Goal: Transaction & Acquisition: Purchase product/service

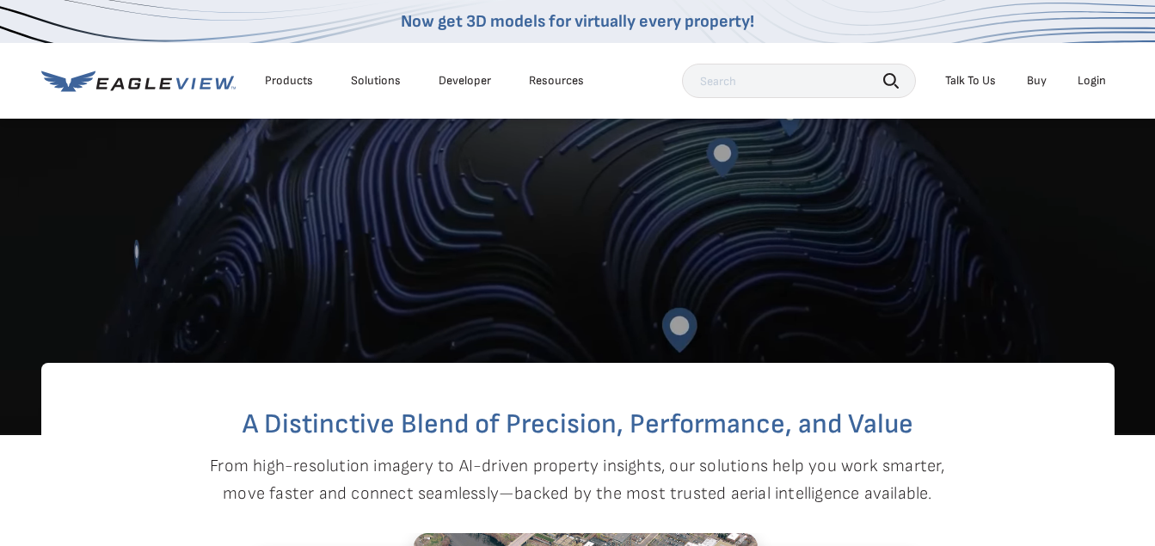
scroll to position [430, 0]
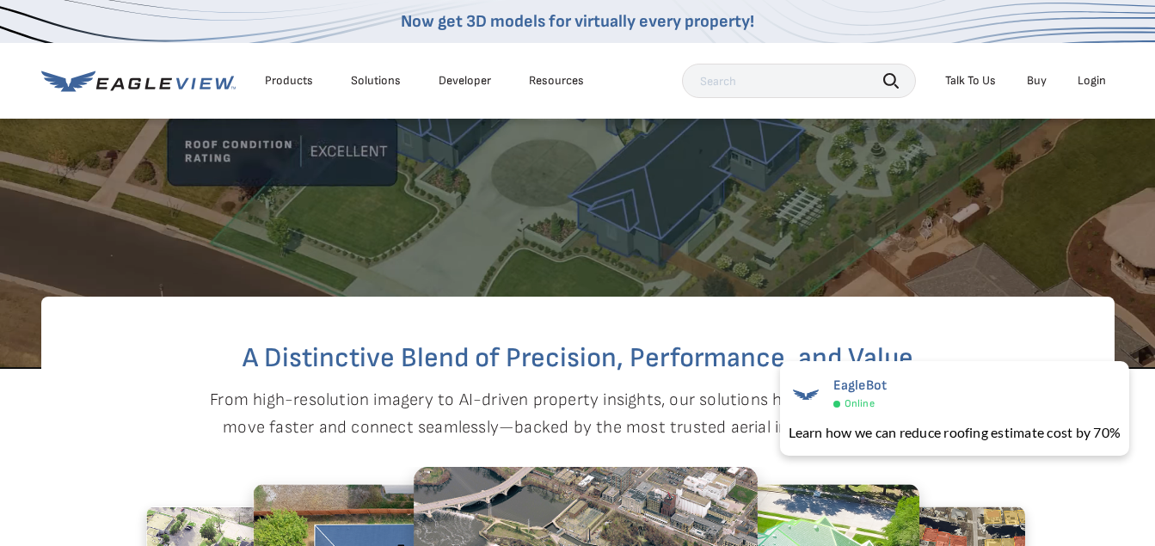
click at [1102, 74] on div "Login" at bounding box center [1092, 80] width 28 height 15
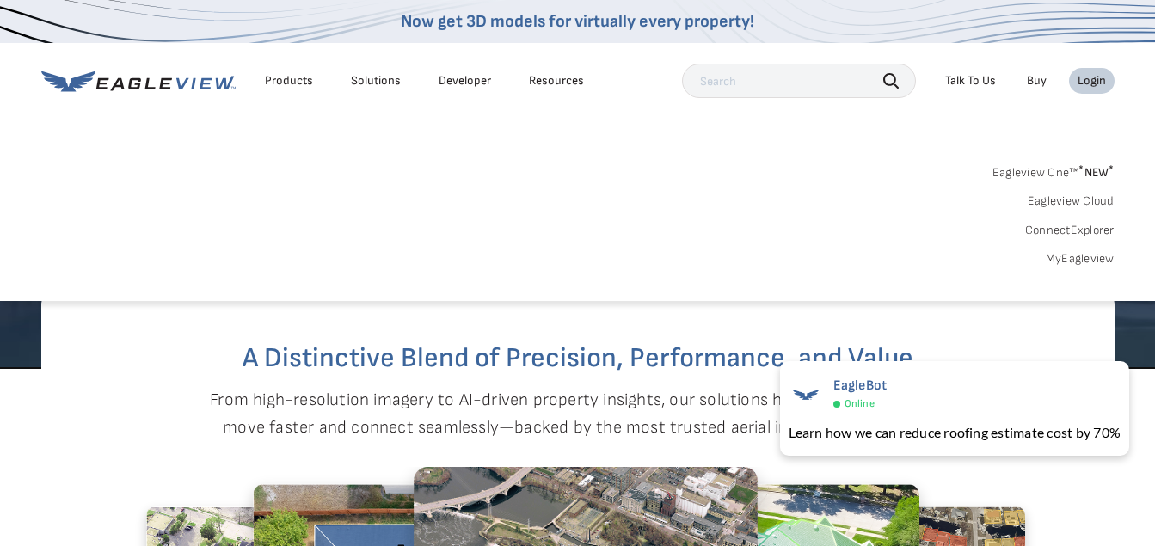
click at [1083, 261] on link "MyEagleview" at bounding box center [1080, 258] width 69 height 15
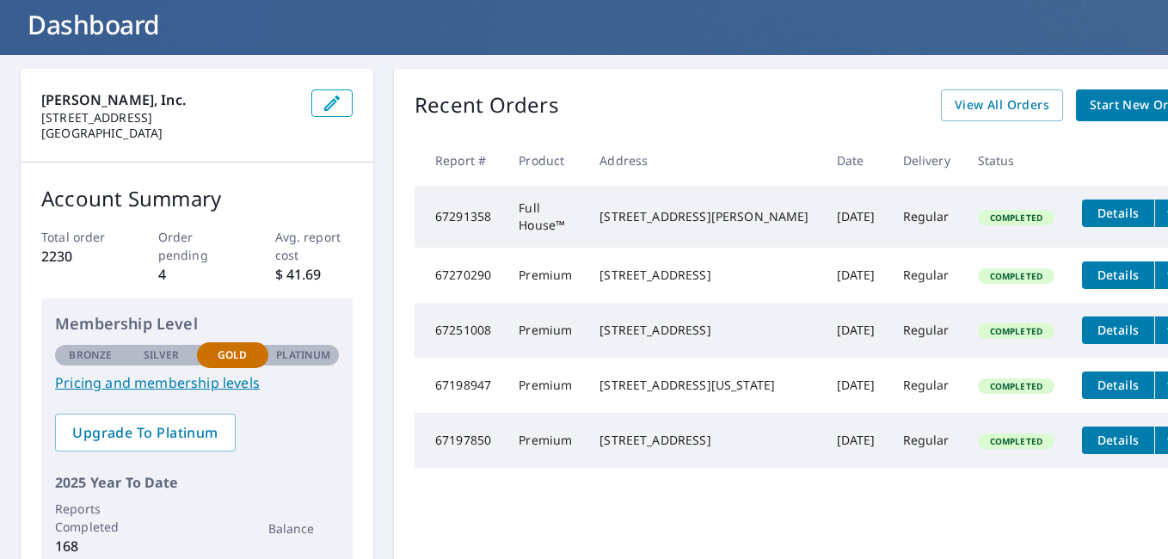
scroll to position [108, 0]
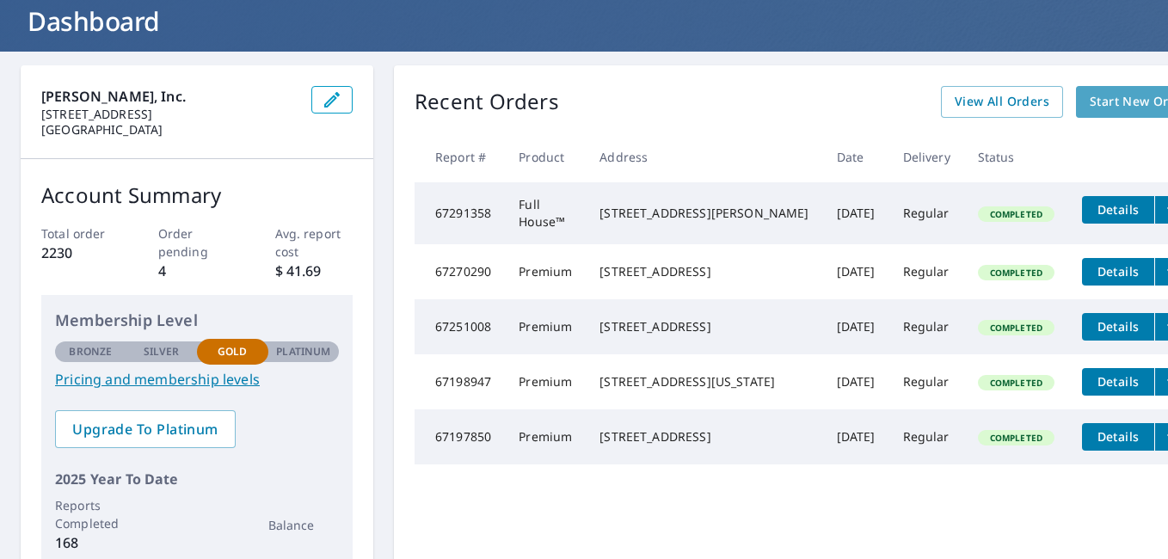
click at [1090, 109] on span "Start New Order" at bounding box center [1140, 102] width 100 height 22
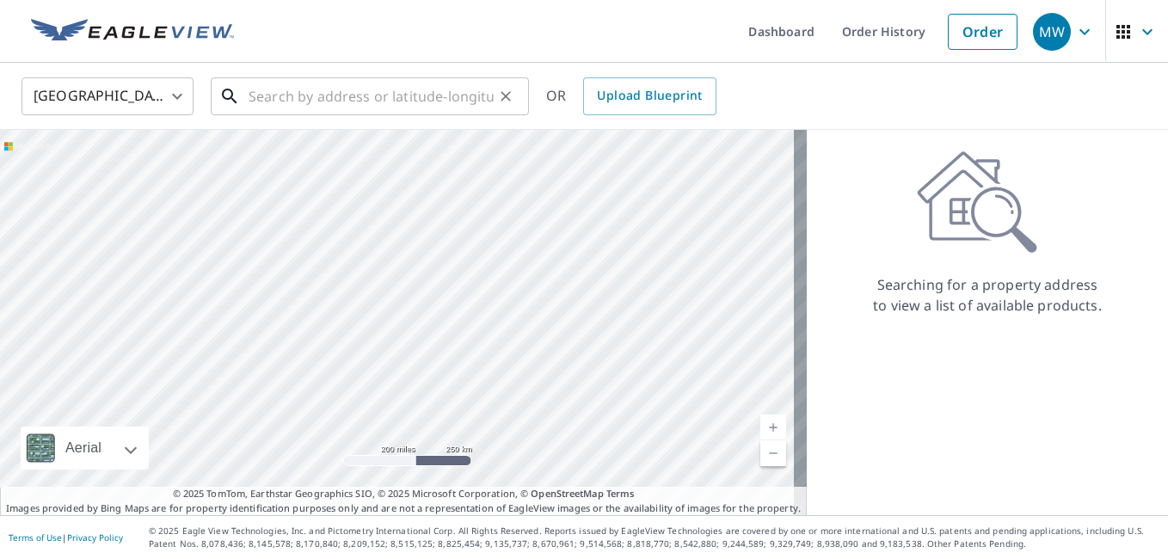
click at [429, 87] on input "text" at bounding box center [371, 96] width 245 height 48
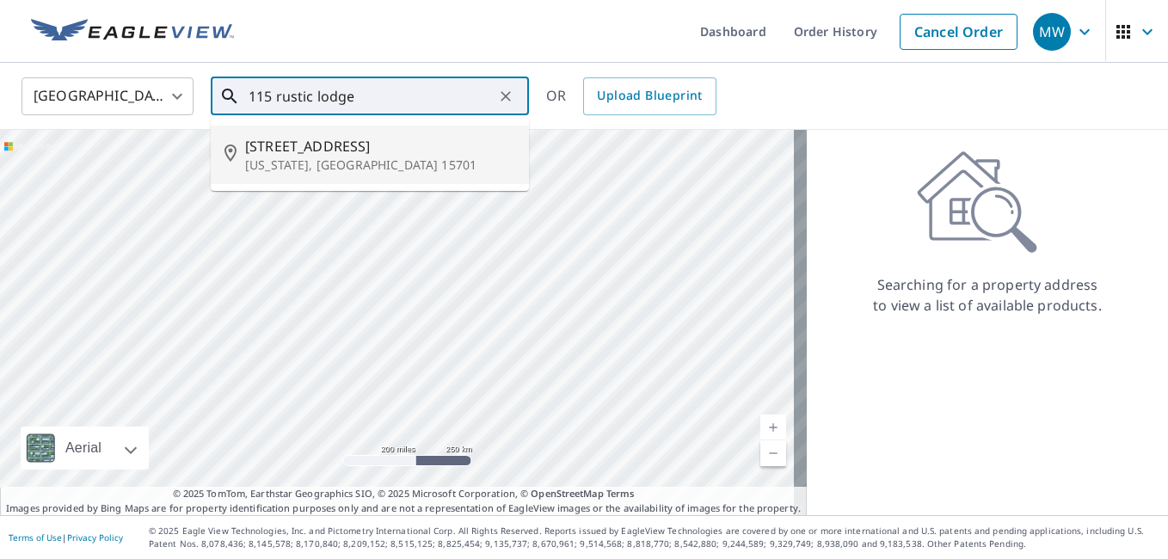
click at [277, 100] on input "115 rustic lodge" at bounding box center [371, 96] width 245 height 48
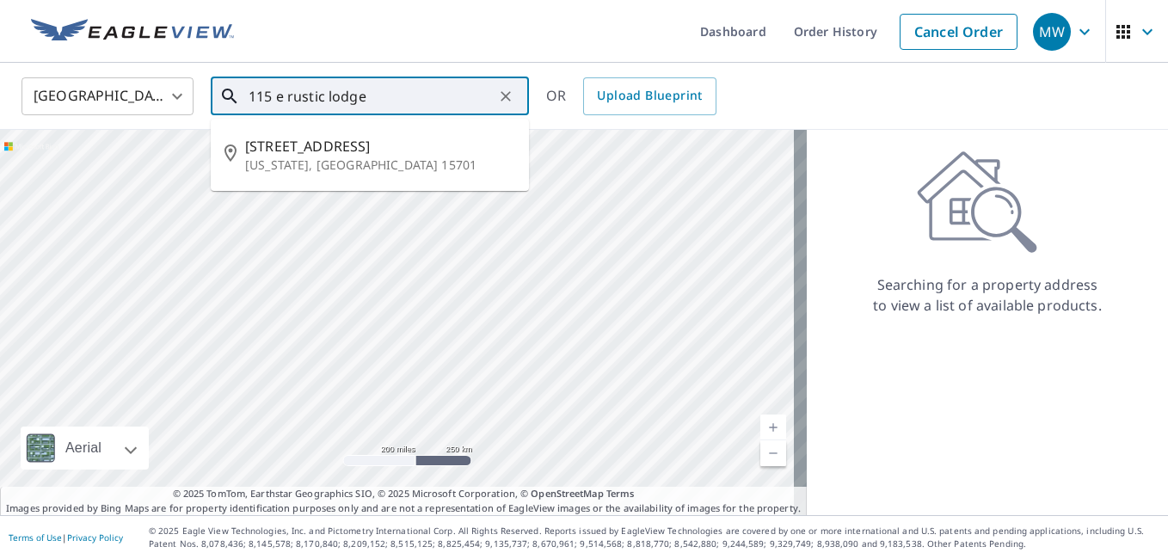
click at [406, 107] on input "115 e rustic lodge" at bounding box center [371, 96] width 245 height 48
type input "115 e rustic lodge mpls"
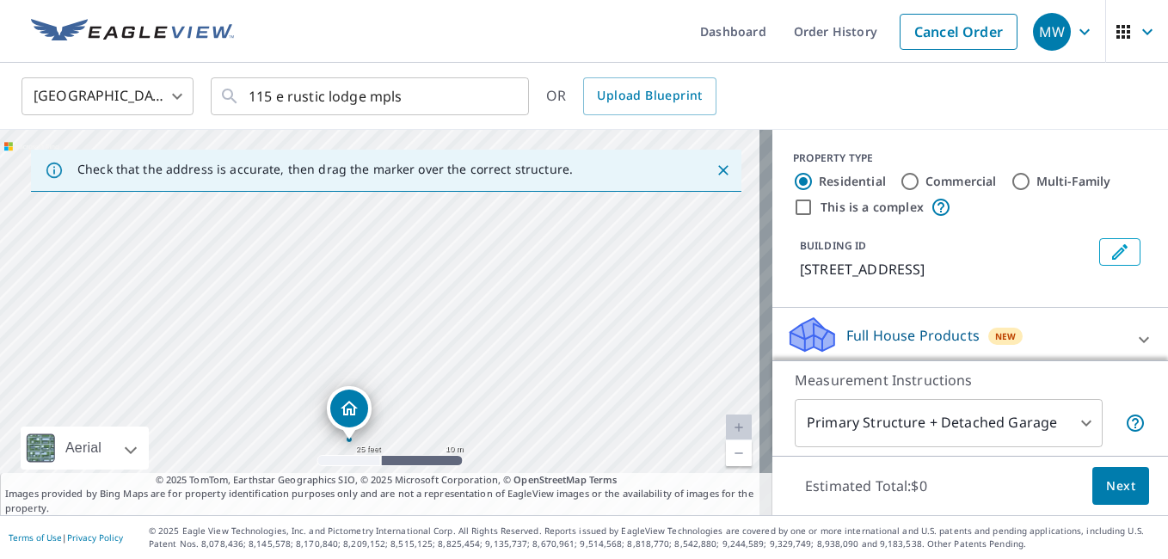
drag, startPoint x: 472, startPoint y: 317, endPoint x: 412, endPoint y: 353, distance: 70.2
click at [412, 353] on div "115 Rustic Lodge E Minneapolis, MN 55419" at bounding box center [386, 322] width 772 height 385
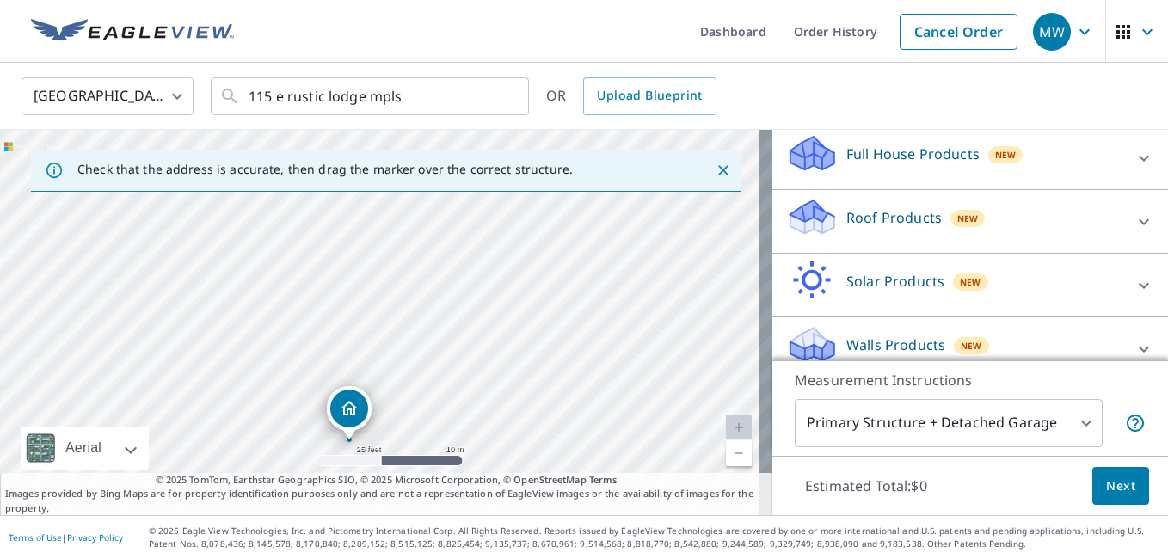
scroll to position [115, 0]
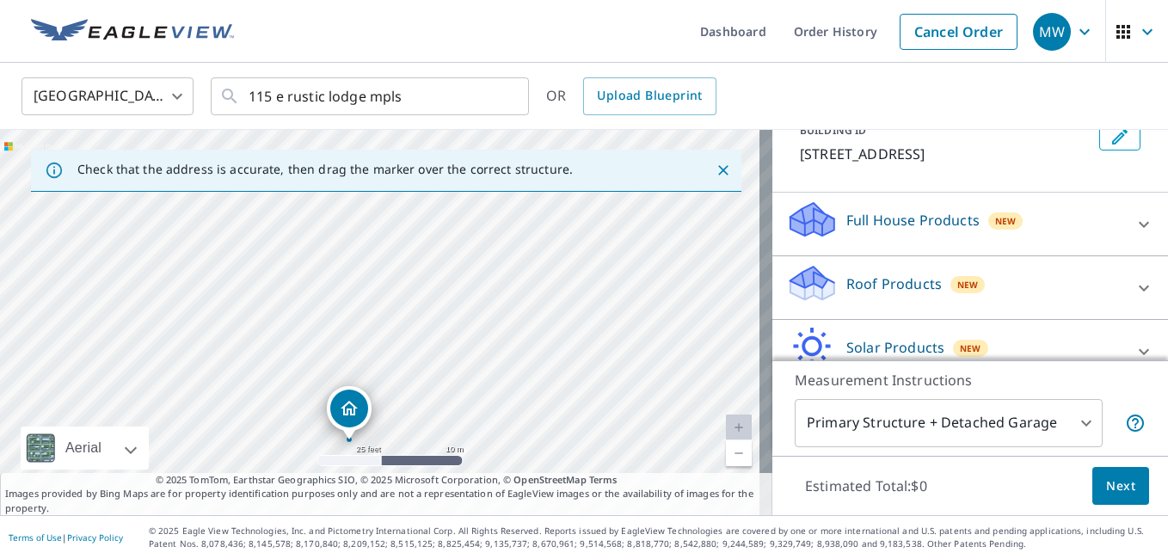
click at [1139, 227] on icon at bounding box center [1144, 224] width 10 height 6
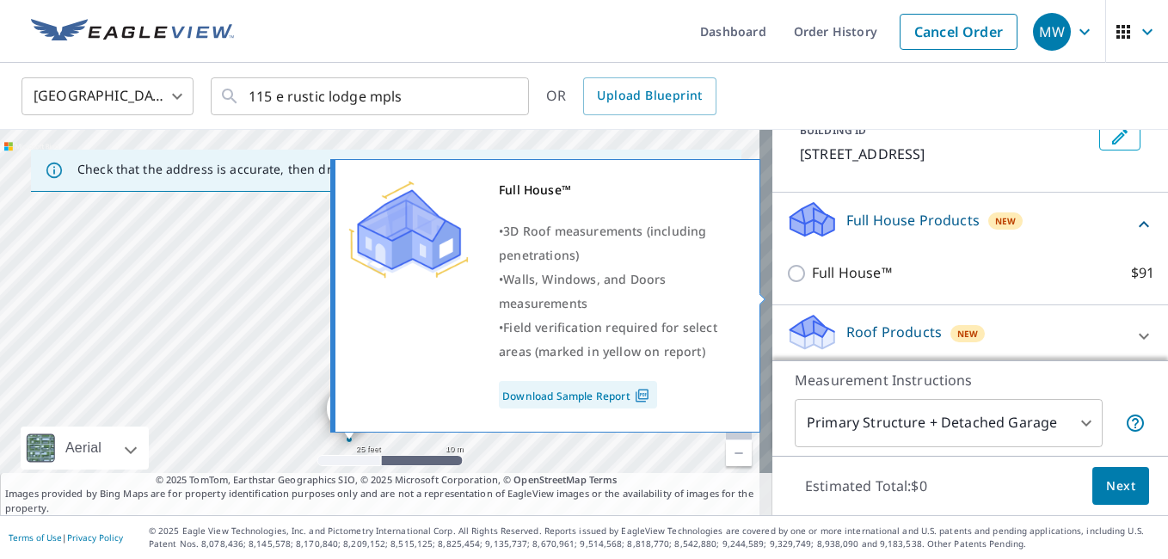
click at [849, 284] on p "Full House™" at bounding box center [852, 273] width 80 height 22
click at [812, 284] on input "Full House™ $91" at bounding box center [799, 273] width 26 height 21
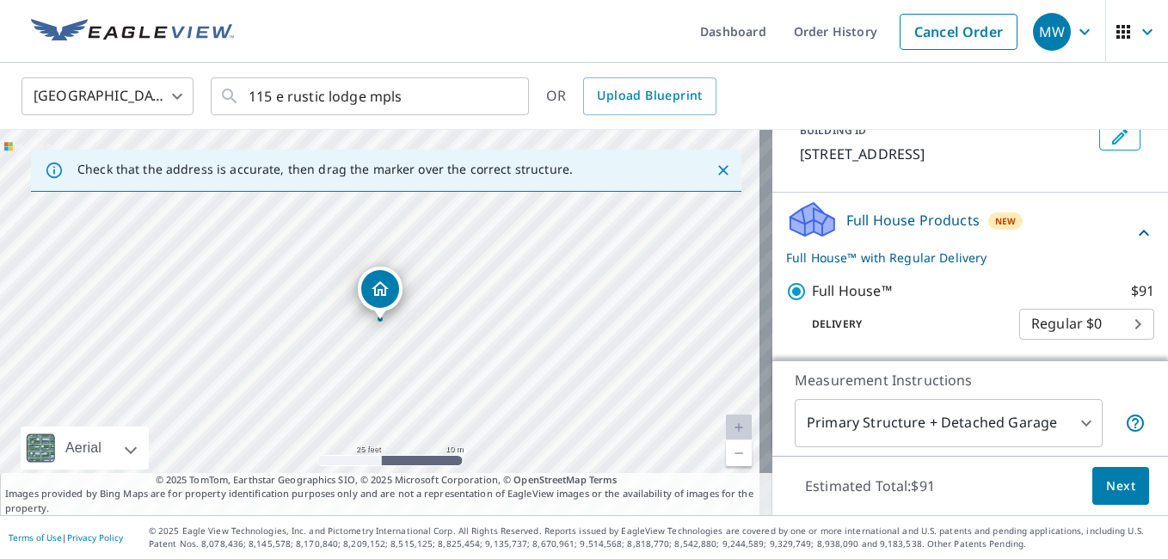
click at [1133, 243] on icon at bounding box center [1143, 233] width 21 height 21
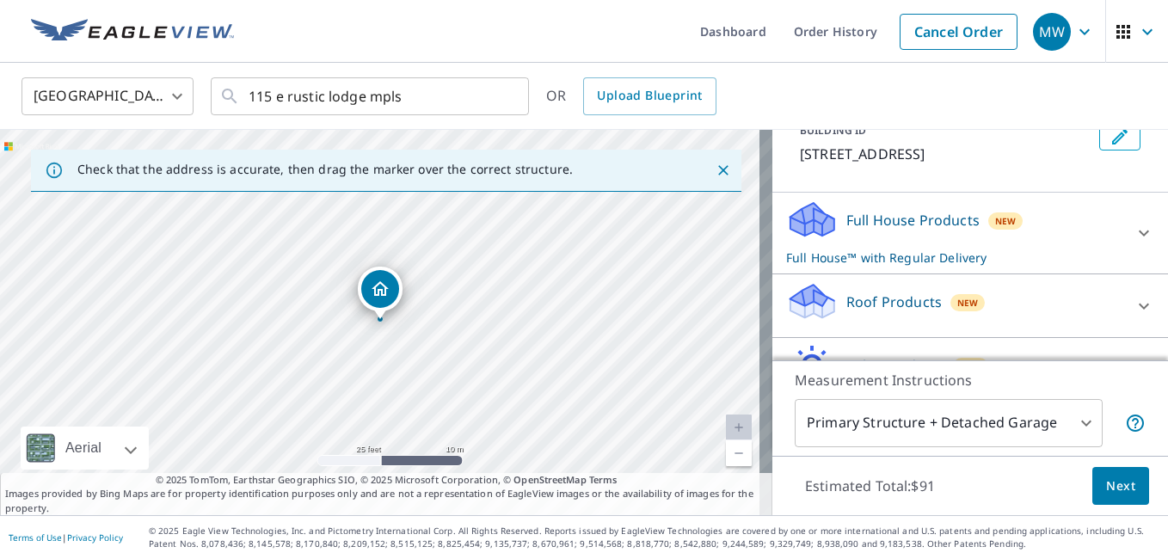
click at [1088, 249] on div "Full House Products New Full House™ with Regular Delivery" at bounding box center [954, 233] width 337 height 67
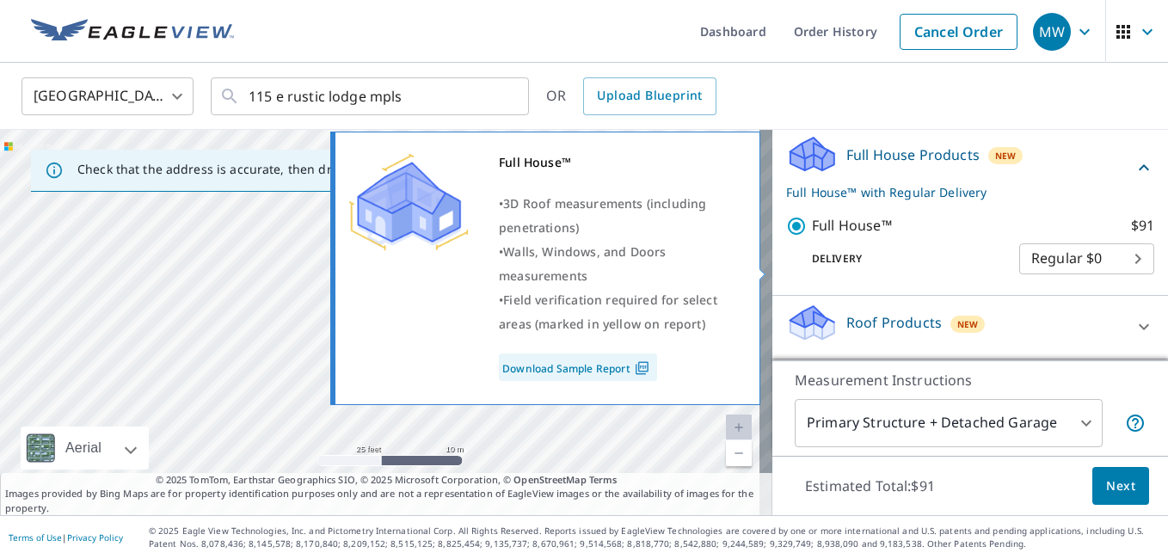
scroll to position [244, 0]
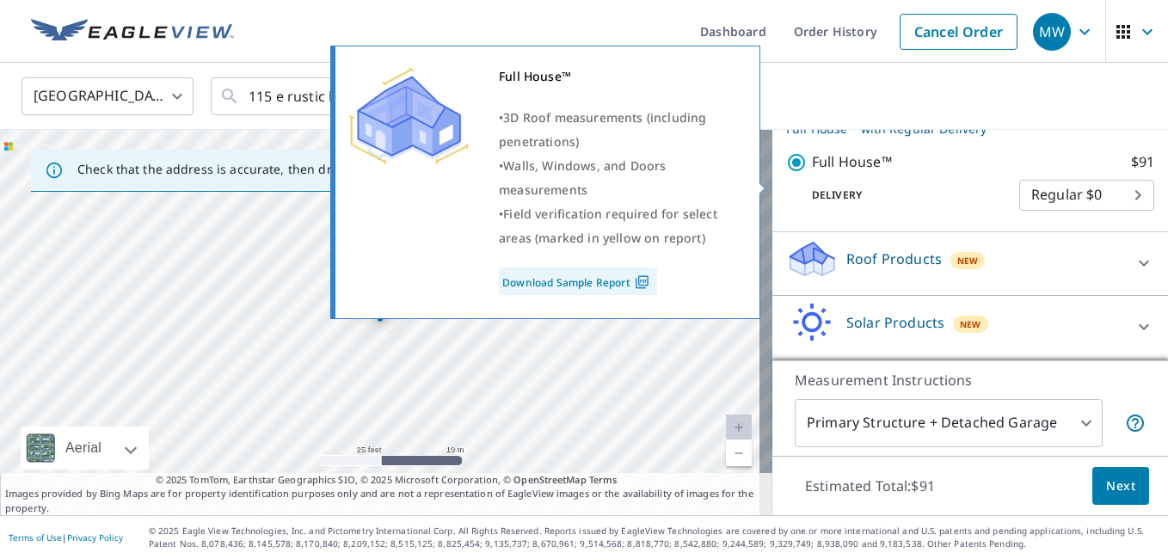
click at [815, 173] on p "Full House™" at bounding box center [852, 162] width 80 height 22
click at [812, 173] on input "Full House™ $91" at bounding box center [799, 162] width 26 height 21
checkbox input "false"
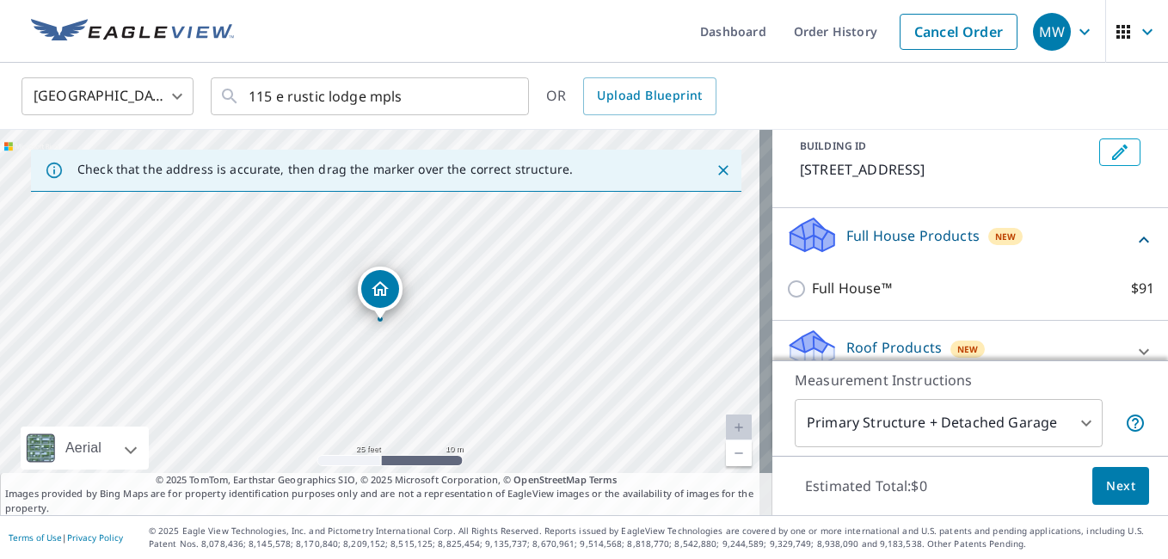
scroll to position [115, 0]
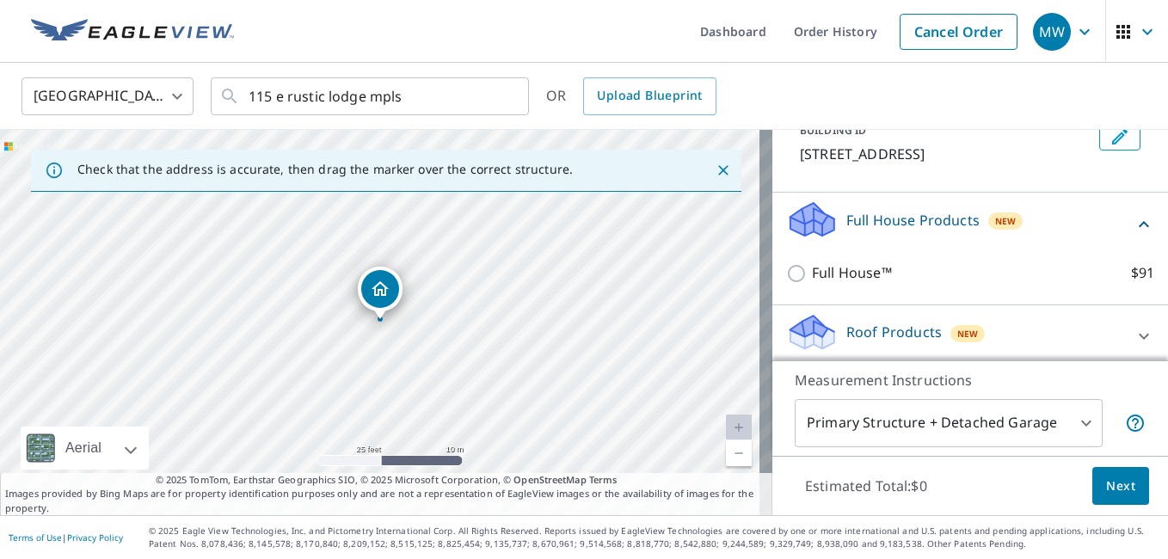
click at [1089, 249] on div "Full House Products New" at bounding box center [959, 224] width 347 height 49
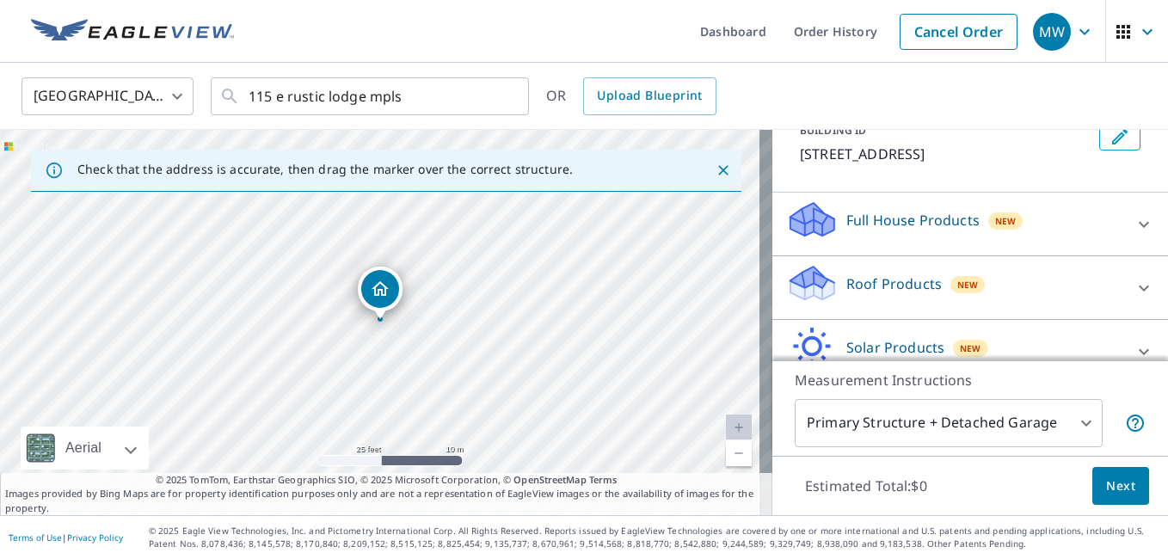
click at [935, 289] on div "Roof Products New" at bounding box center [954, 287] width 337 height 49
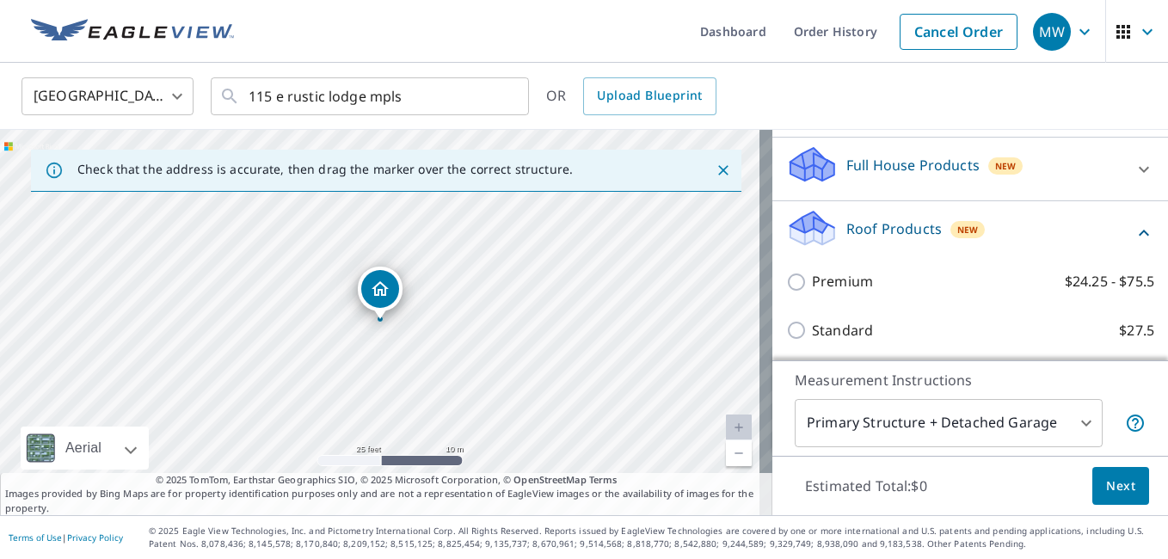
scroll to position [266, 0]
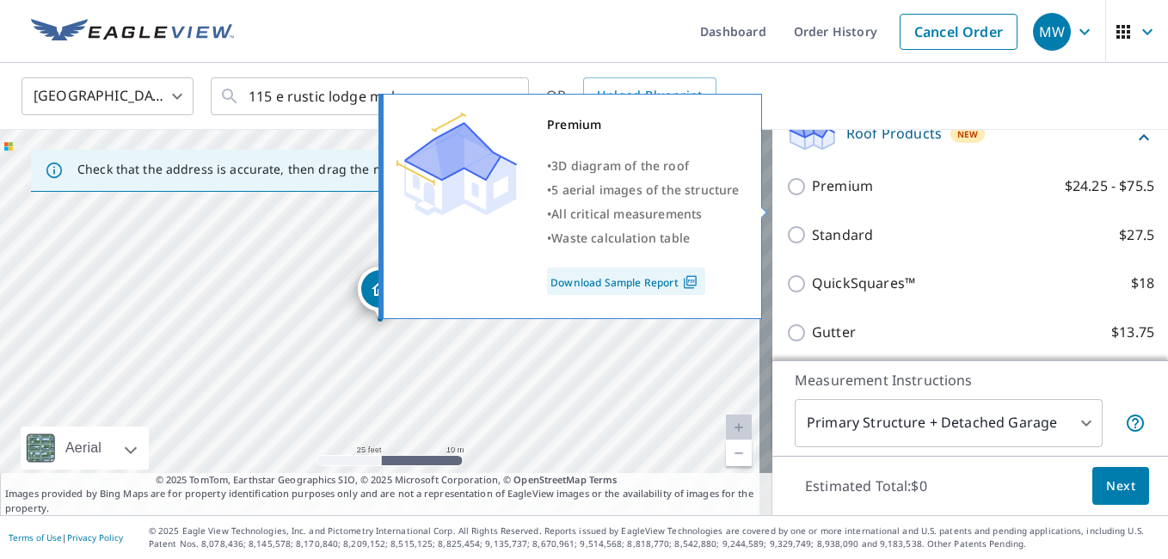
click at [830, 197] on p "Premium" at bounding box center [842, 186] width 61 height 22
click at [812, 197] on input "Premium $24.25 - $75.5" at bounding box center [799, 186] width 26 height 21
checkbox input "true"
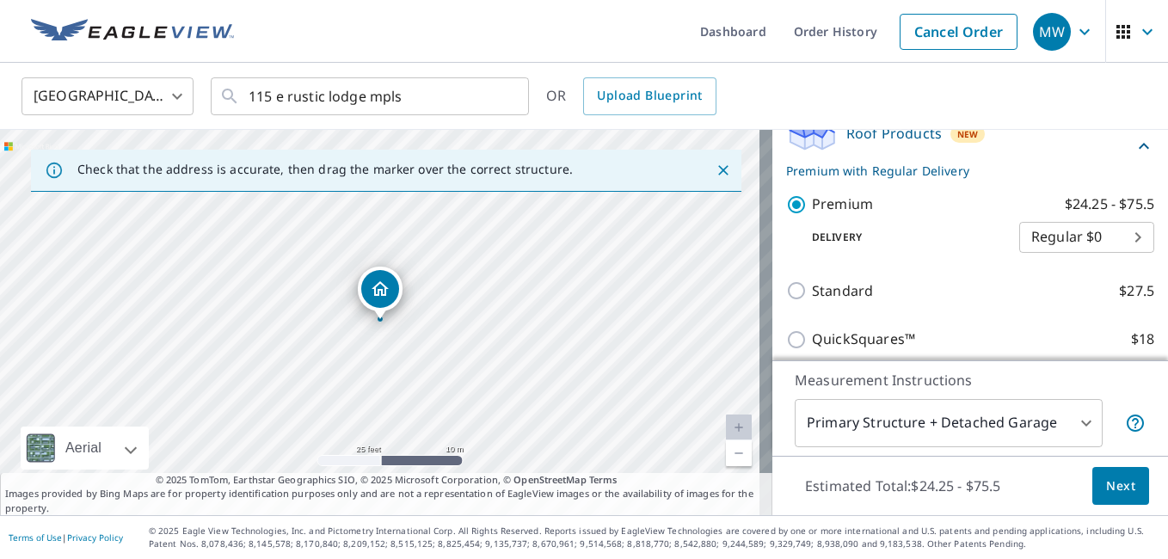
click at [1117, 485] on span "Next" at bounding box center [1120, 487] width 29 height 22
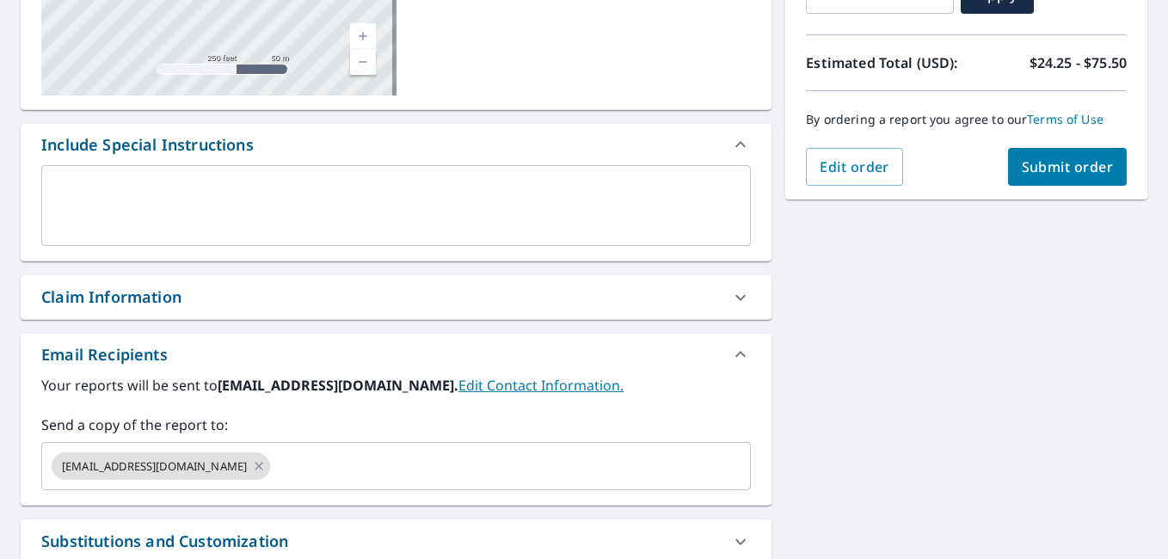
scroll to position [452, 0]
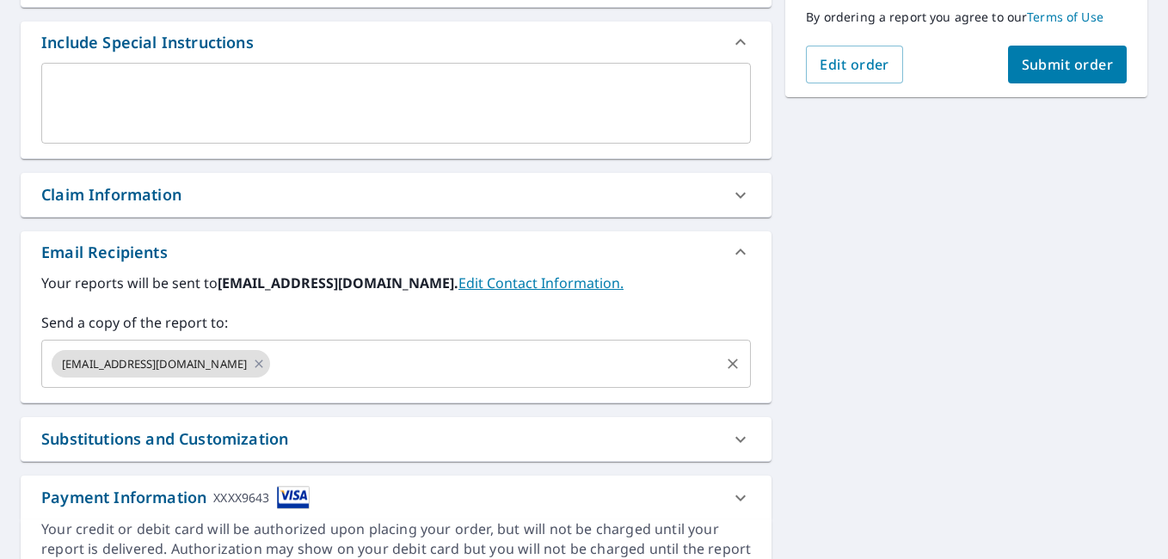
click at [410, 368] on input "text" at bounding box center [495, 363] width 445 height 33
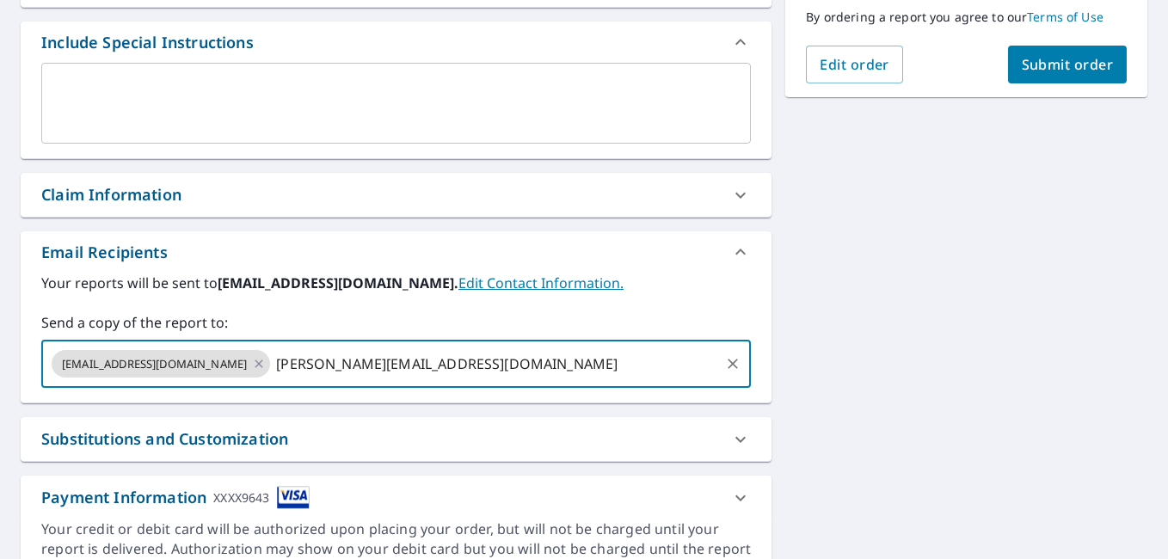
type input "cristian@northruproofing.com"
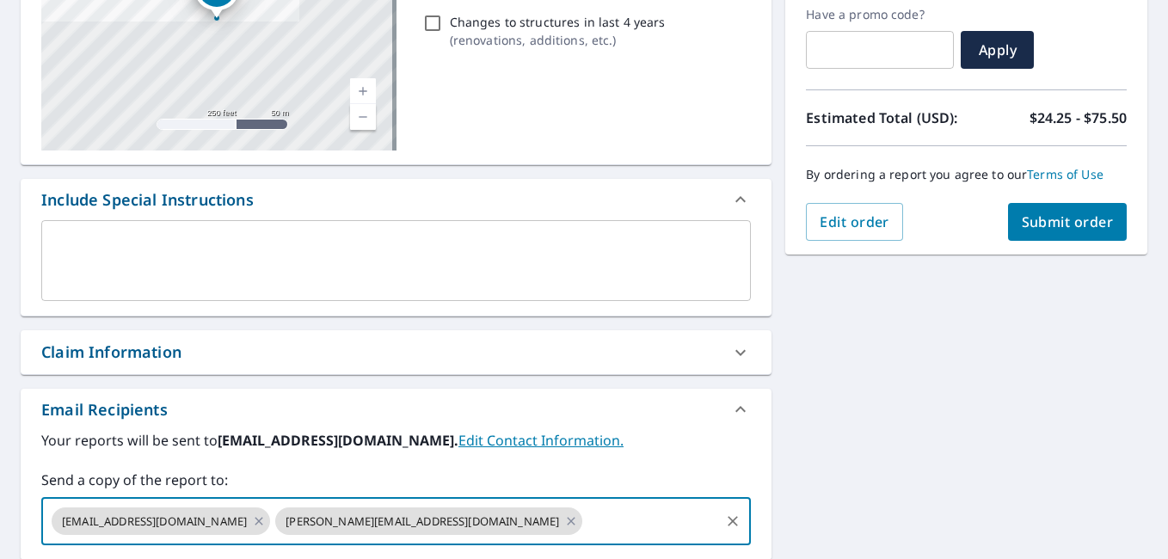
scroll to position [151, 0]
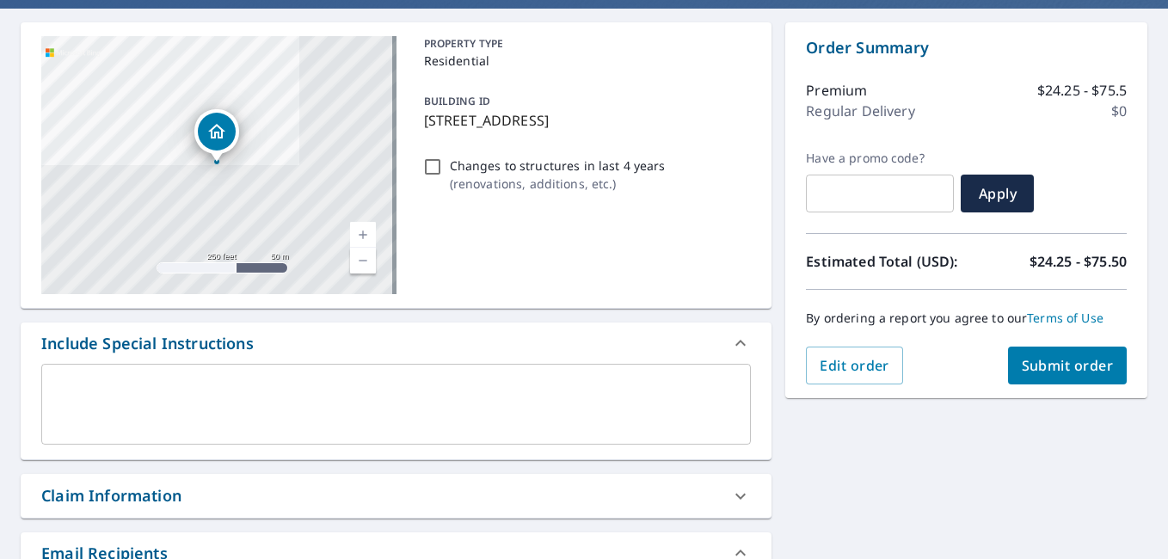
click at [1041, 354] on button "Submit order" at bounding box center [1068, 366] width 120 height 38
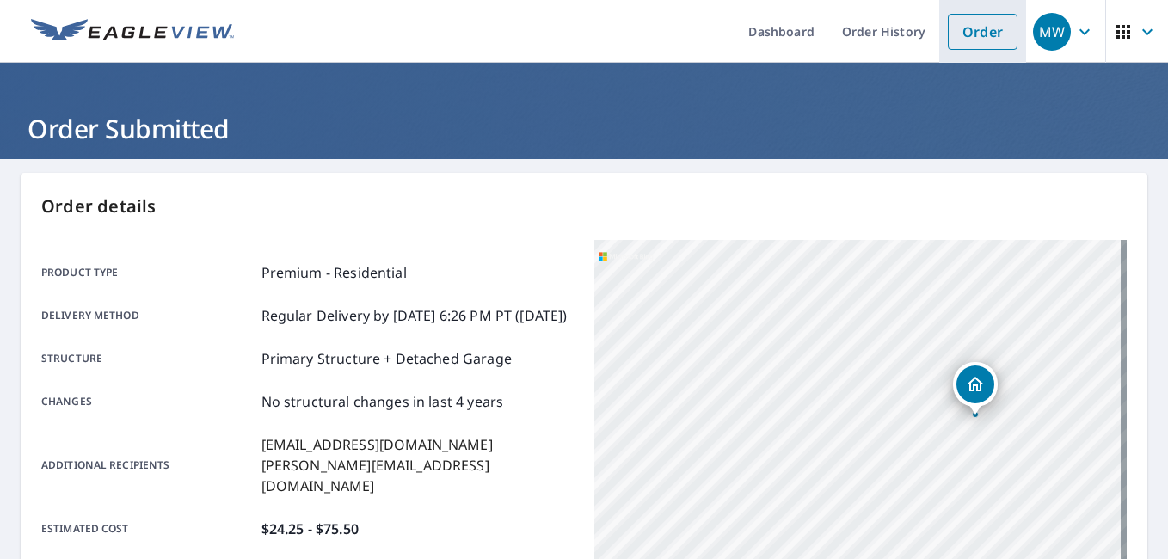
click at [948, 41] on link "Order" at bounding box center [983, 32] width 70 height 36
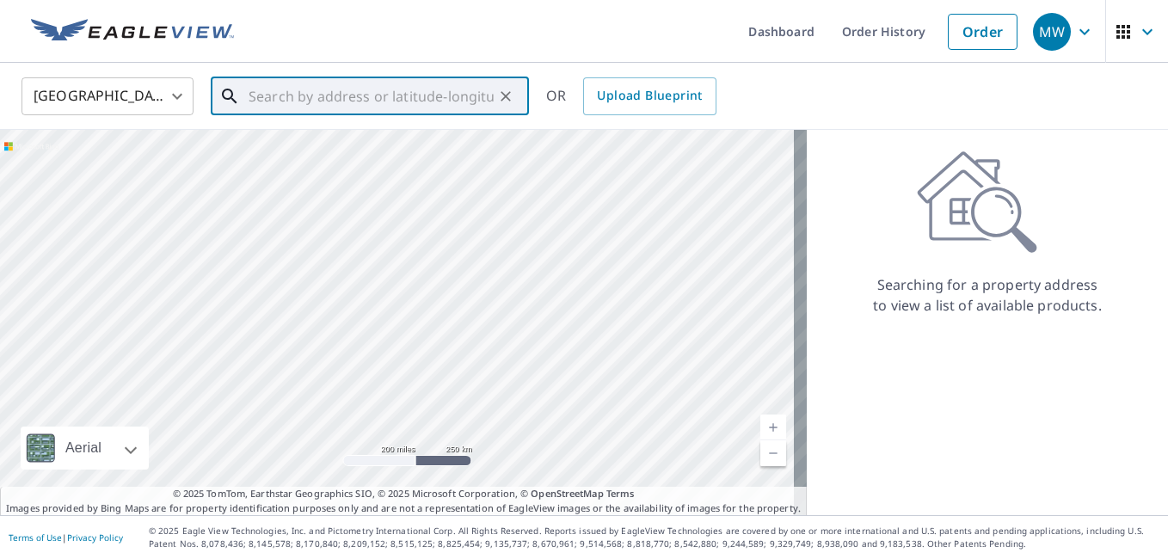
click at [397, 98] on input "text" at bounding box center [371, 96] width 245 height 48
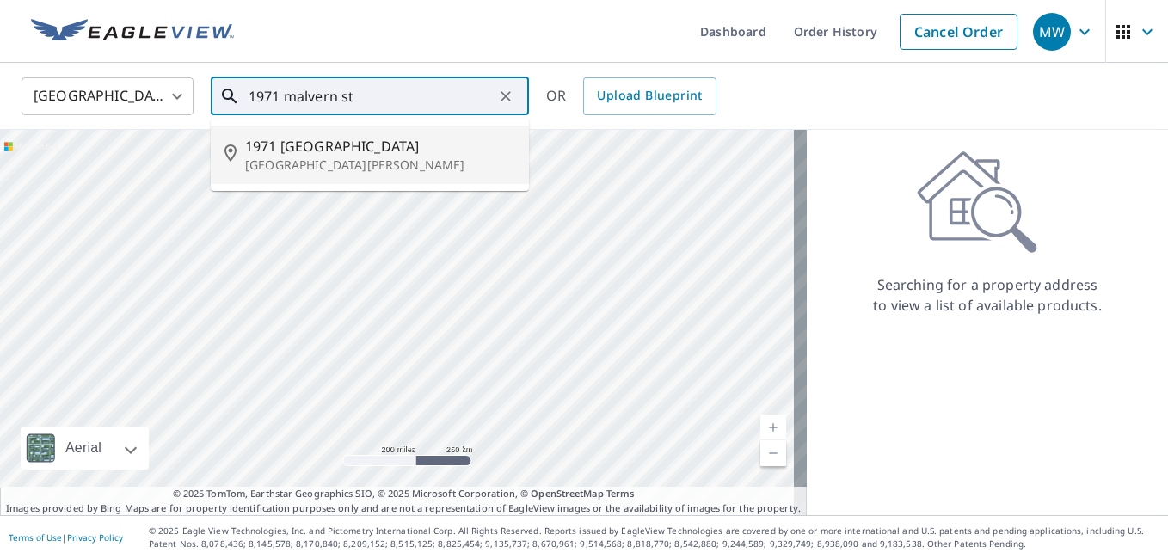
click at [408, 160] on p "Saint Paul, MN 55113" at bounding box center [380, 165] width 270 height 17
type input "1971 Malvern St Saint Paul, MN 55113"
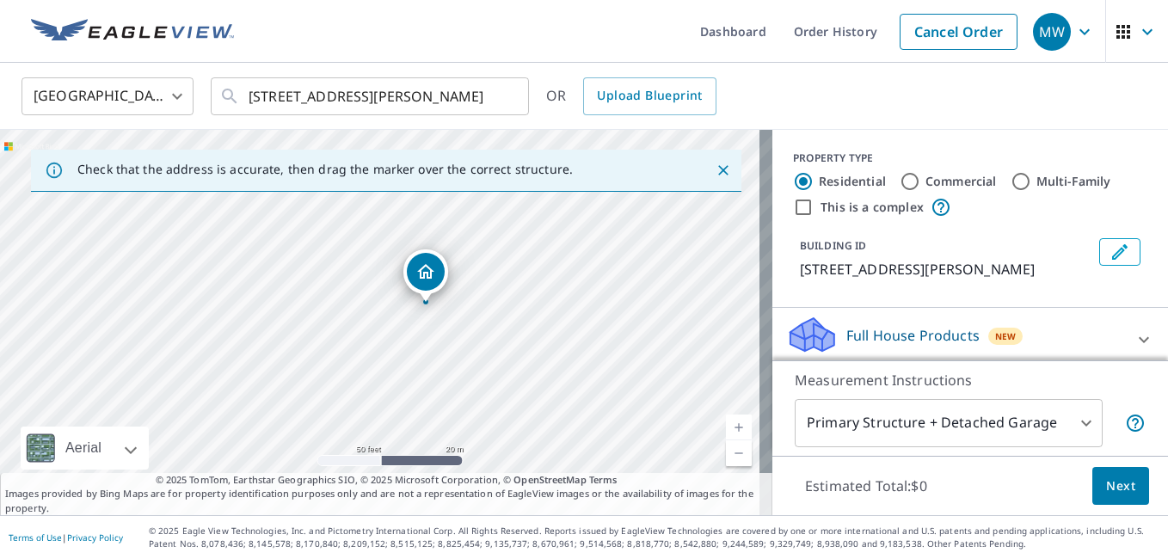
drag, startPoint x: 406, startPoint y: 275, endPoint x: 404, endPoint y: 317, distance: 42.2
click at [404, 317] on div "1971 Malvern St Saint Paul, MN 55113" at bounding box center [386, 322] width 772 height 385
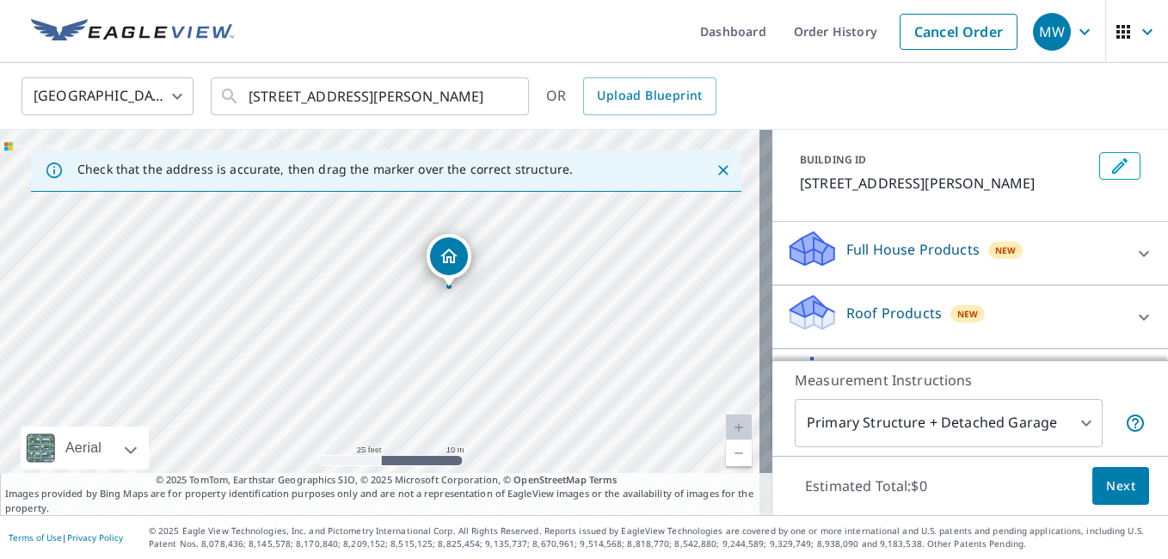
click at [929, 303] on div "Roof Products New" at bounding box center [954, 316] width 337 height 49
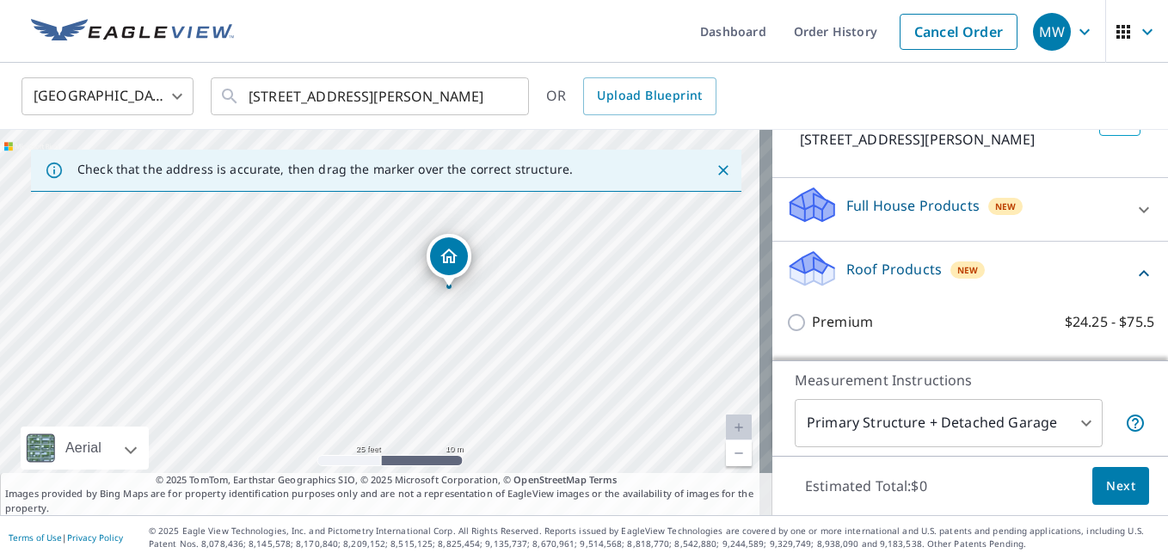
scroll to position [194, 0]
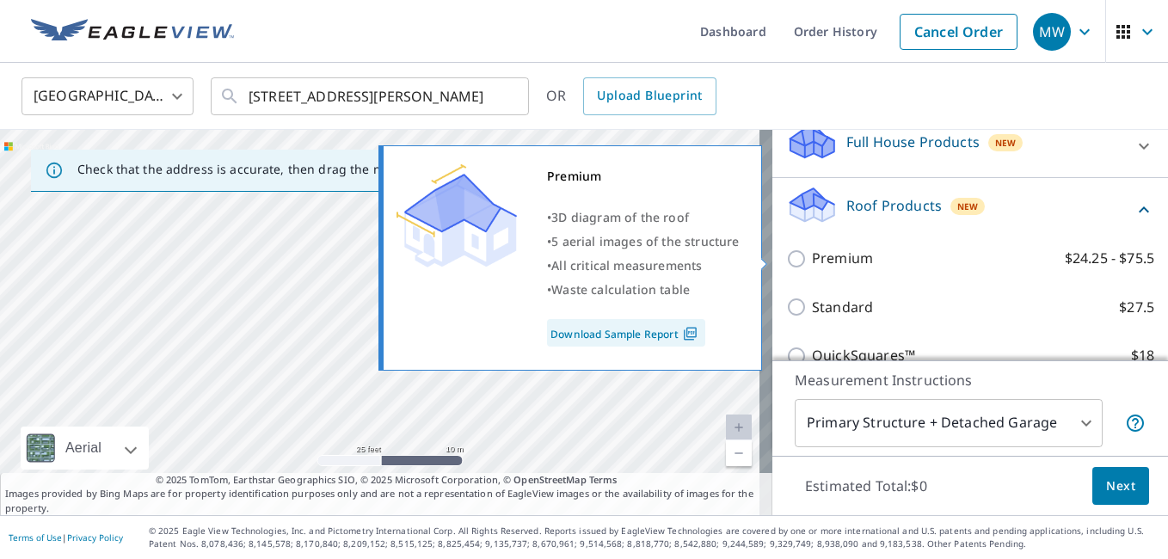
click at [812, 257] on p "Premium" at bounding box center [842, 259] width 61 height 22
click at [810, 257] on input "Premium $24.25 - $75.5" at bounding box center [799, 259] width 26 height 21
checkbox input "true"
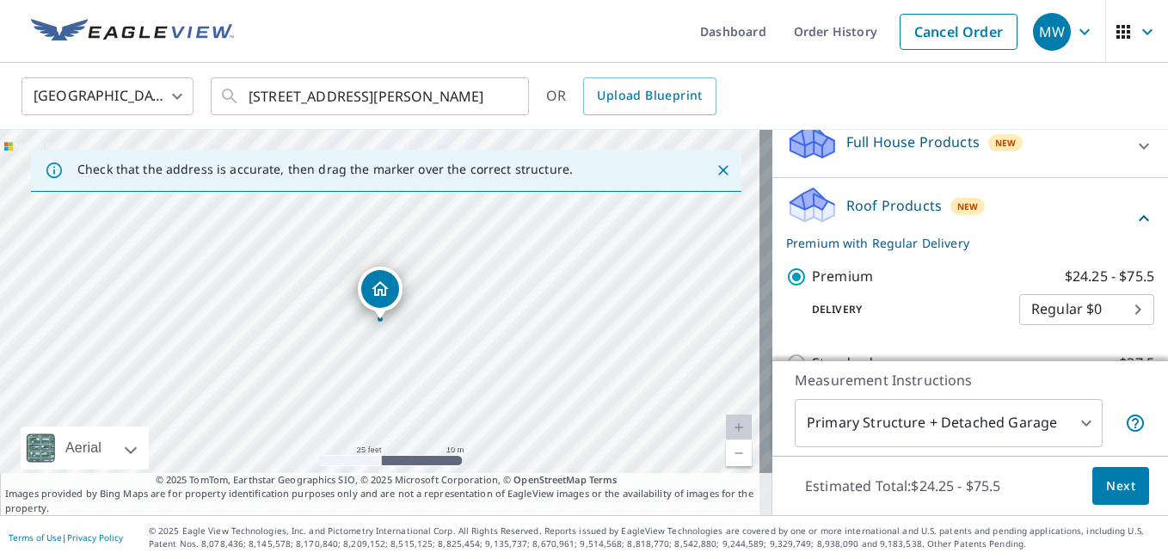
click at [1106, 482] on span "Next" at bounding box center [1120, 487] width 29 height 22
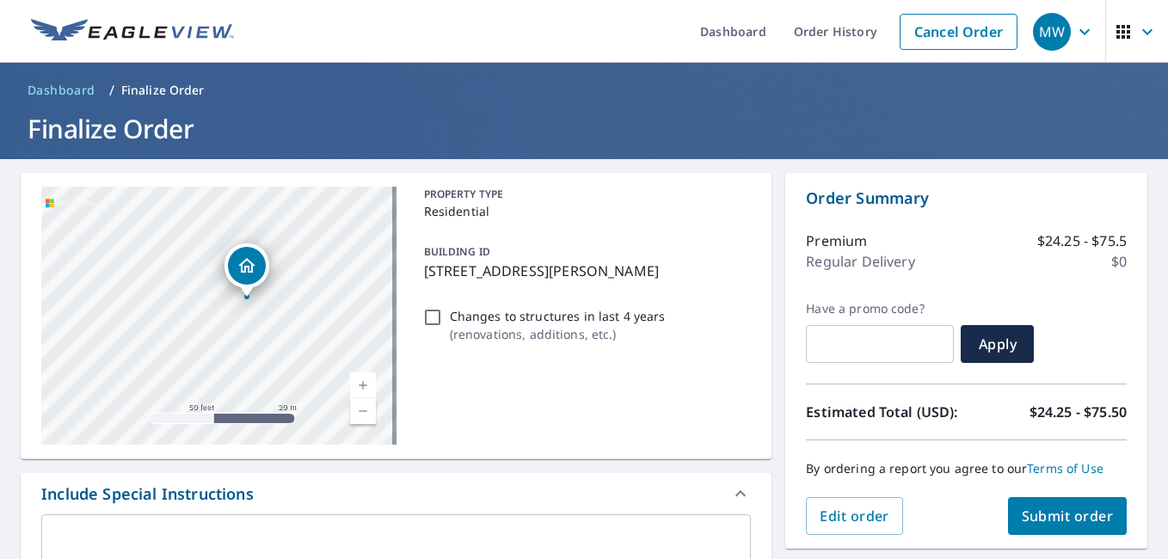
drag, startPoint x: 272, startPoint y: 322, endPoint x: 282, endPoint y: 316, distance: 11.9
click at [243, 316] on div "1971 Malvern St Saint Paul, MN 55113" at bounding box center [218, 316] width 355 height 258
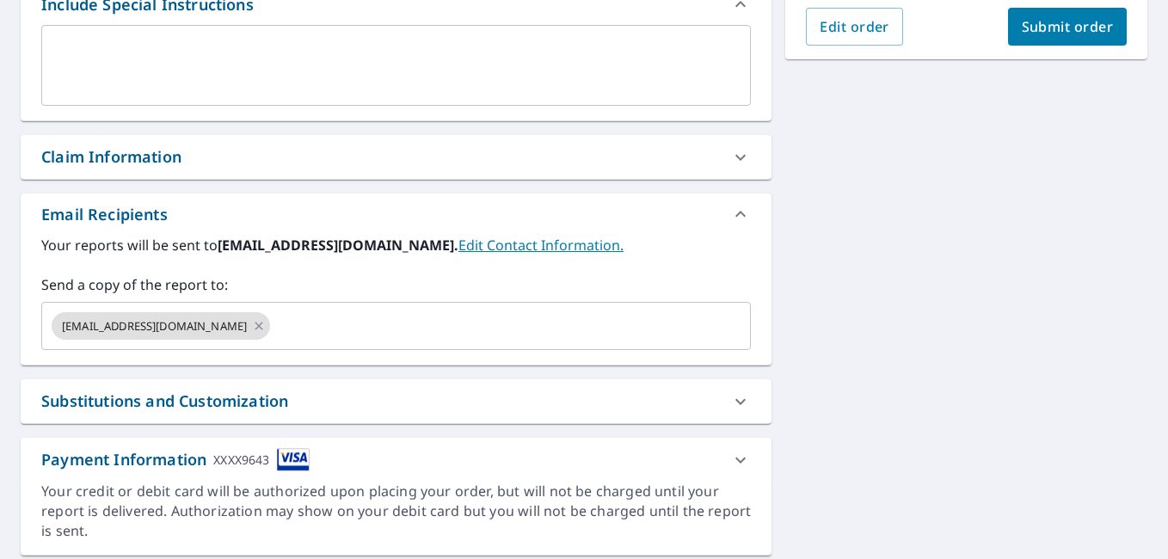
scroll to position [544, 0]
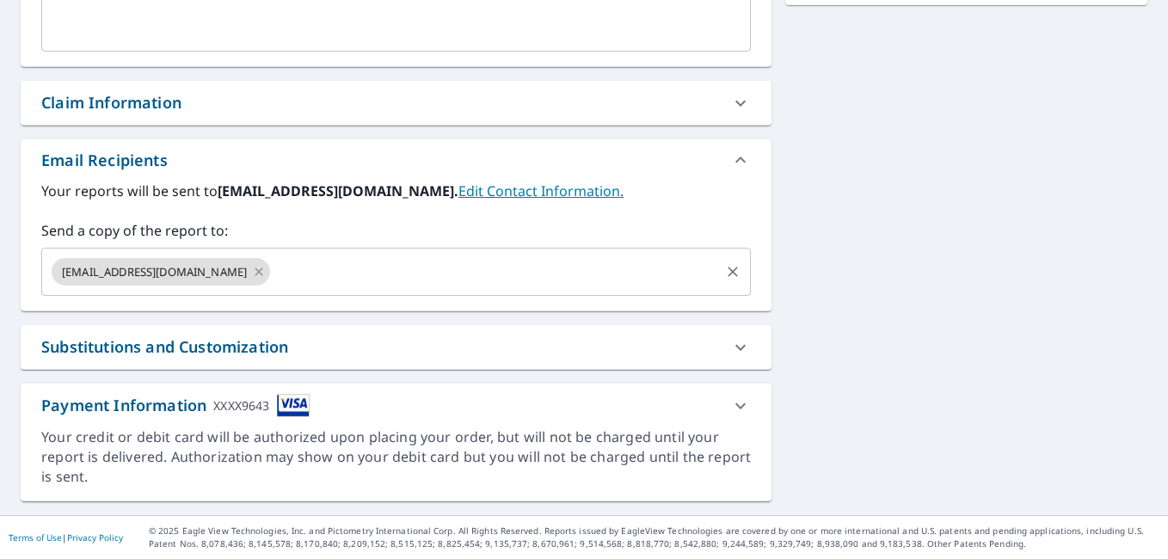
click at [506, 258] on input "text" at bounding box center [495, 271] width 445 height 33
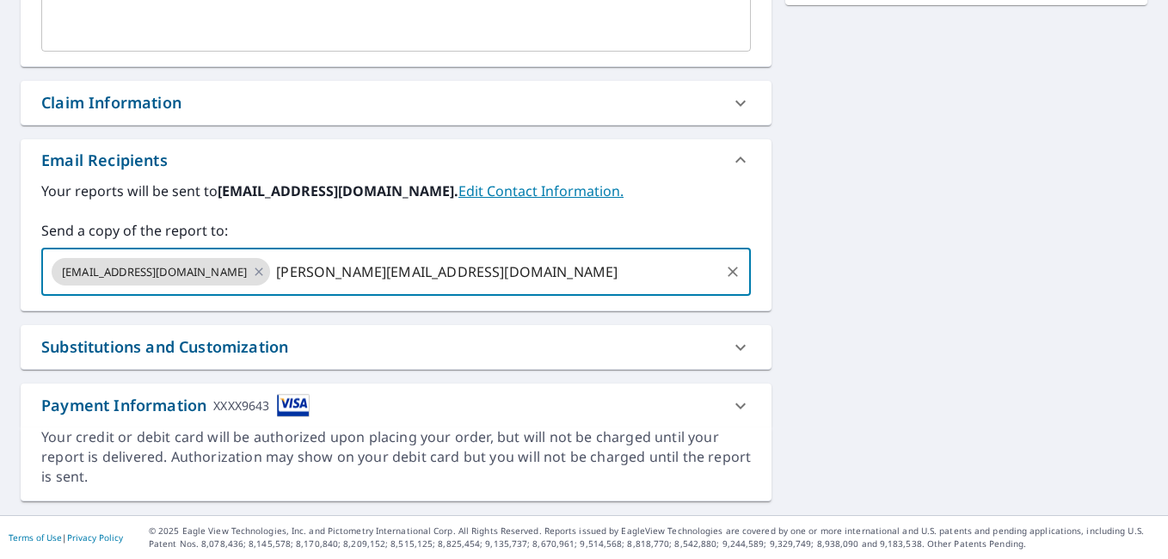
type input "cristian@northruproofing.com"
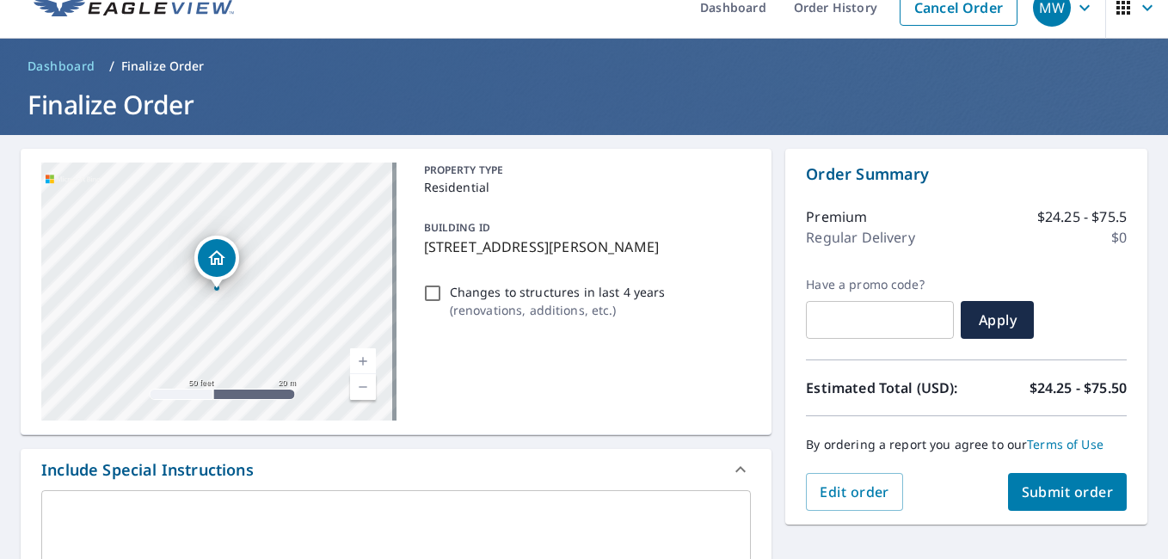
scroll to position [0, 0]
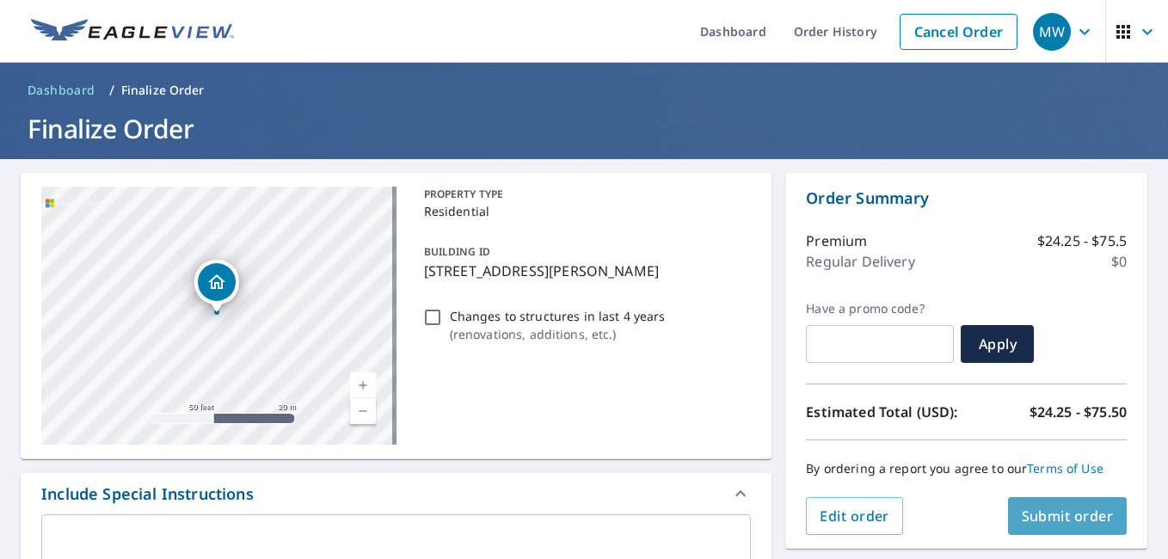
click at [1026, 502] on button "Submit order" at bounding box center [1068, 516] width 120 height 38
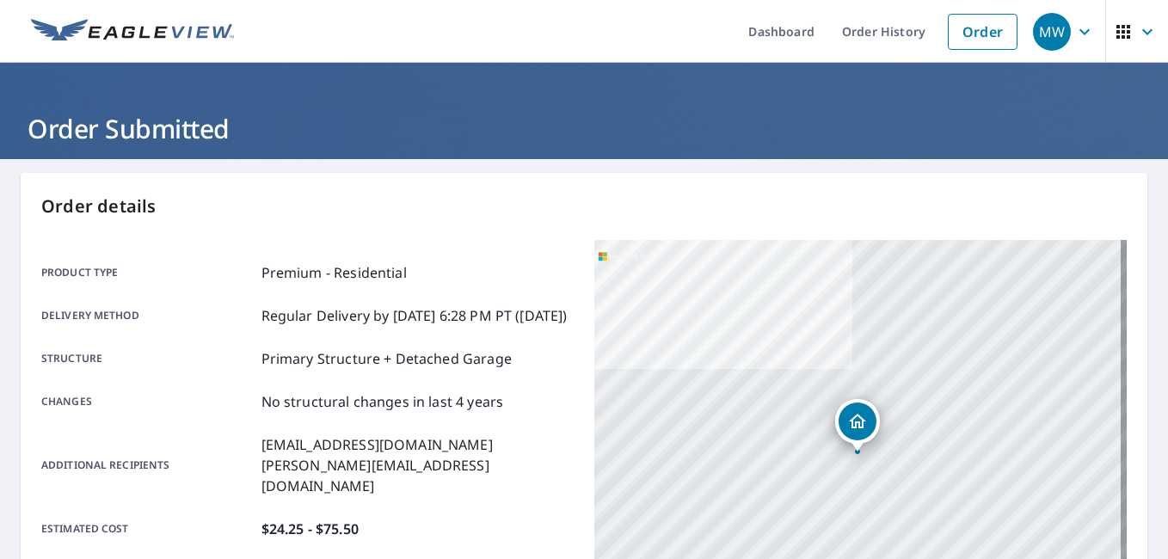
click at [526, 249] on div "Product type Premium - Residential Delivery method Regular Delivery by 9/9/2025…" at bounding box center [307, 401] width 532 height 322
